Goal: Find specific page/section

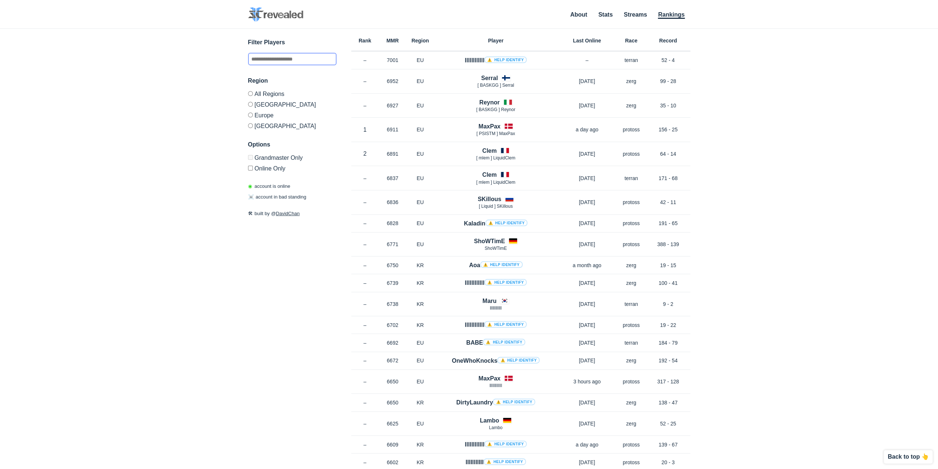
click at [300, 59] on input "text" at bounding box center [292, 59] width 88 height 13
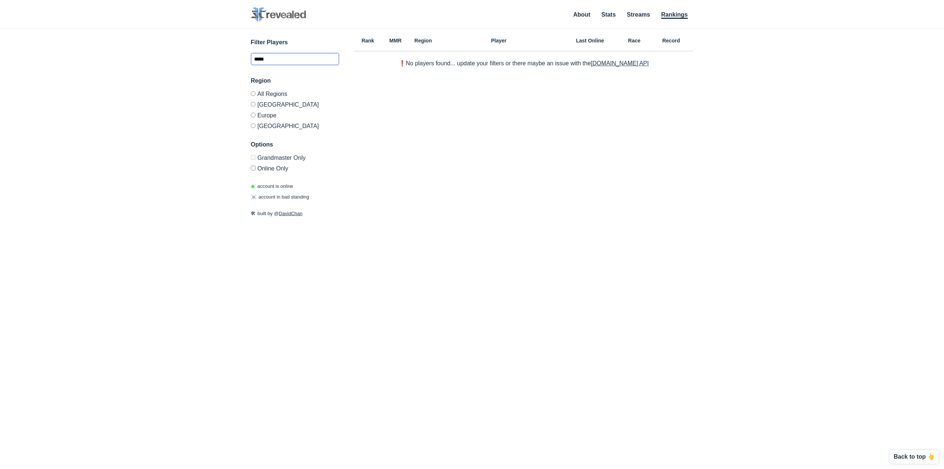
type input "*****"
click at [275, 56] on input "*****" at bounding box center [295, 59] width 88 height 13
